Goal: Navigation & Orientation: Go to known website

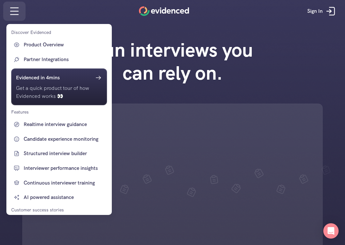
click at [15, 12] on div at bounding box center [172, 122] width 345 height 245
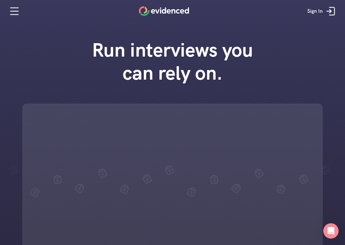
click at [326, 15] on icon at bounding box center [331, 11] width 13 height 13
